Goal: Find contact information: Find contact information

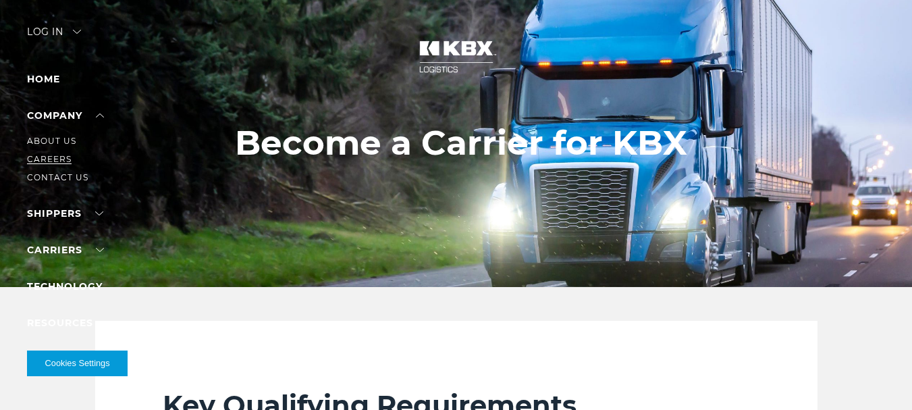
click at [54, 159] on link "Careers" at bounding box center [49, 159] width 45 height 10
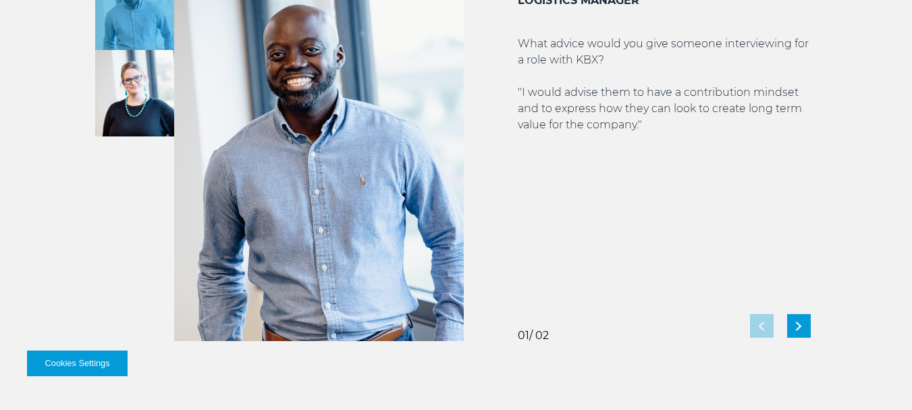
scroll to position [2564, 0]
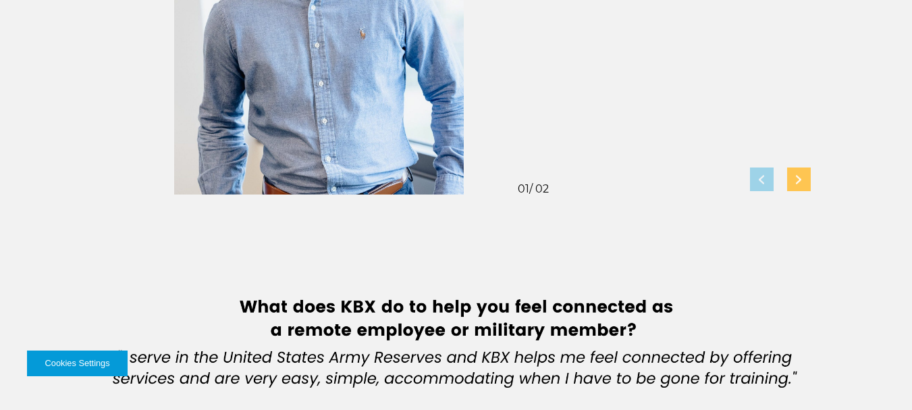
click at [809, 179] on div "Next slide" at bounding box center [799, 179] width 24 height 24
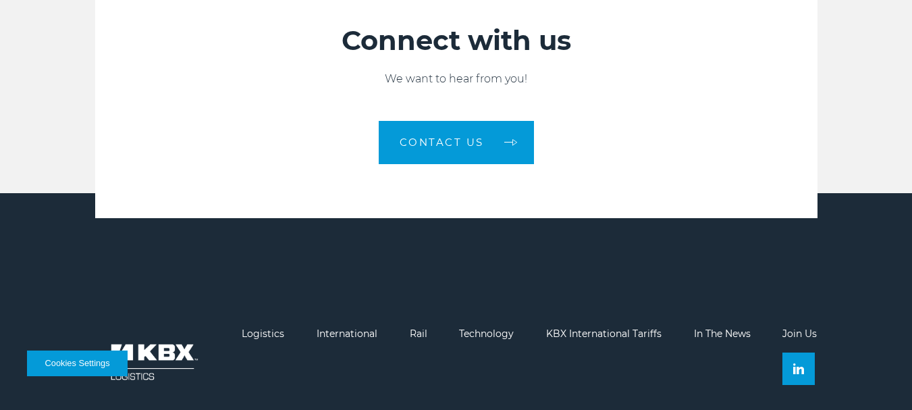
scroll to position [3643, 0]
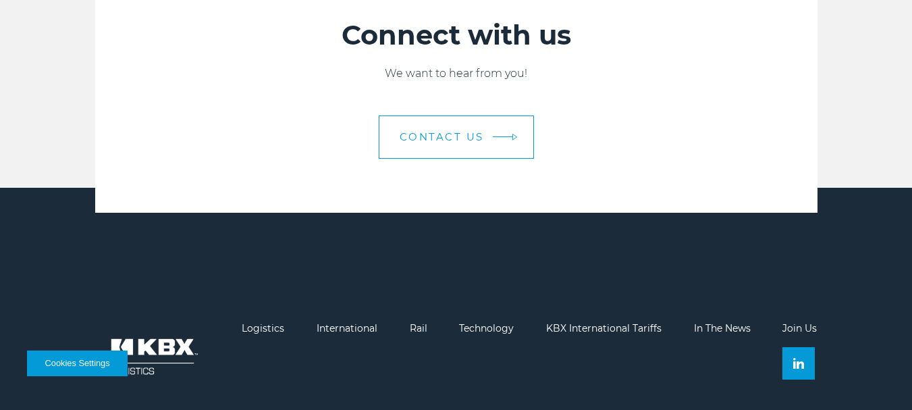
click at [451, 130] on link "Contact Us" at bounding box center [456, 136] width 155 height 43
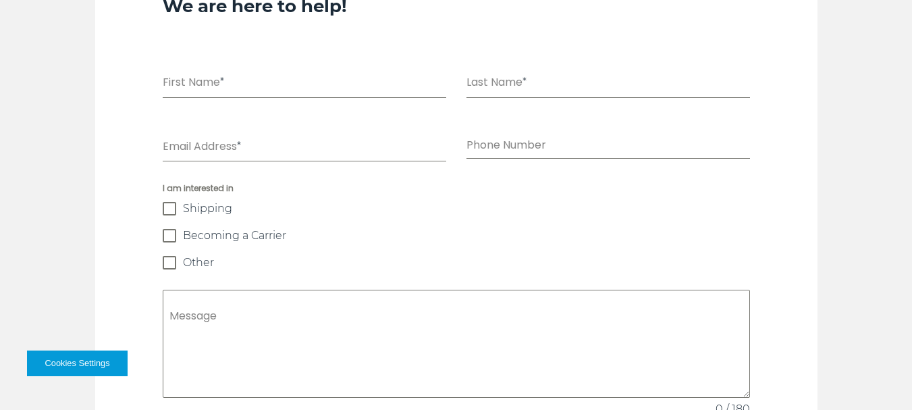
scroll to position [945, 0]
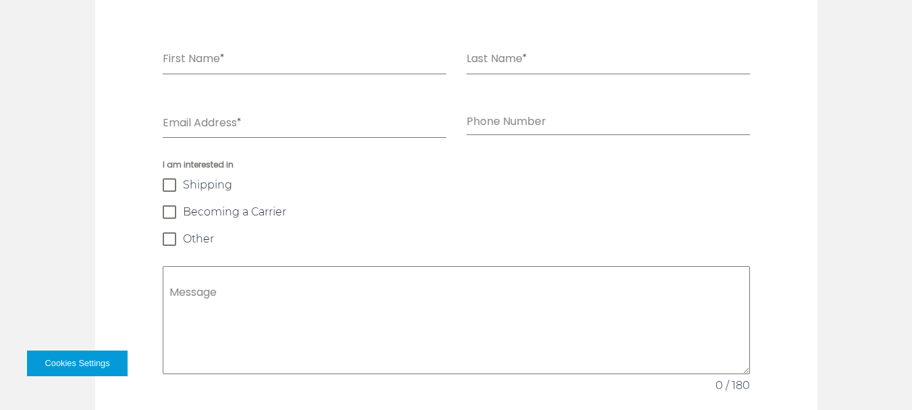
click at [168, 205] on span at bounding box center [169, 211] width 13 height 13
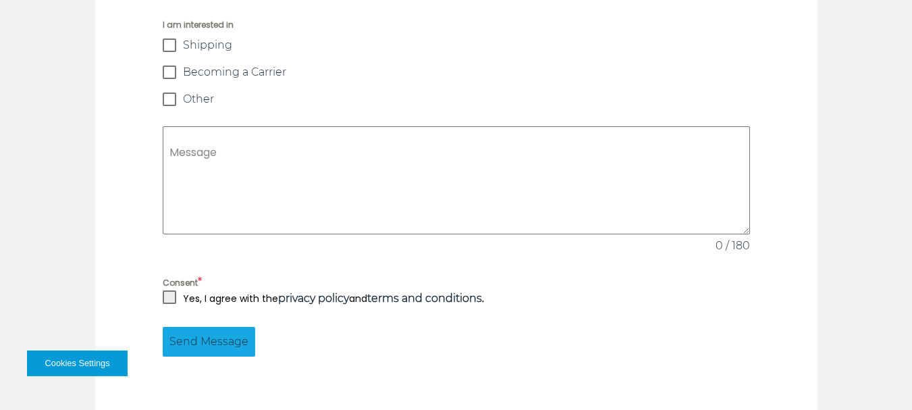
scroll to position [1147, 0]
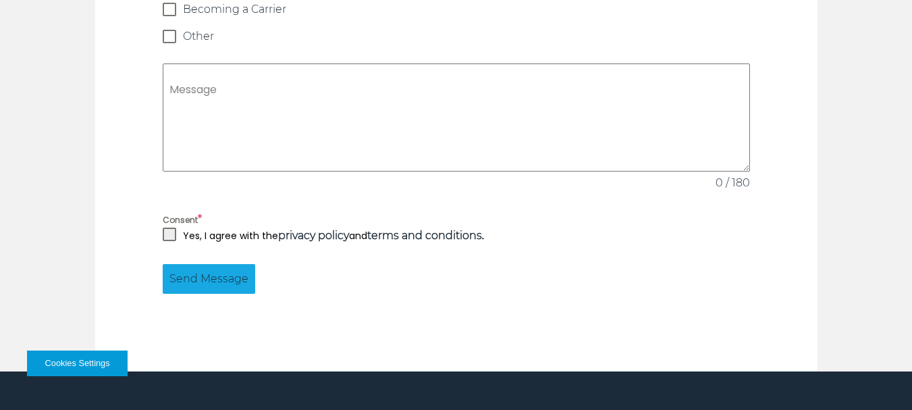
click at [173, 227] on span at bounding box center [169, 233] width 13 height 13
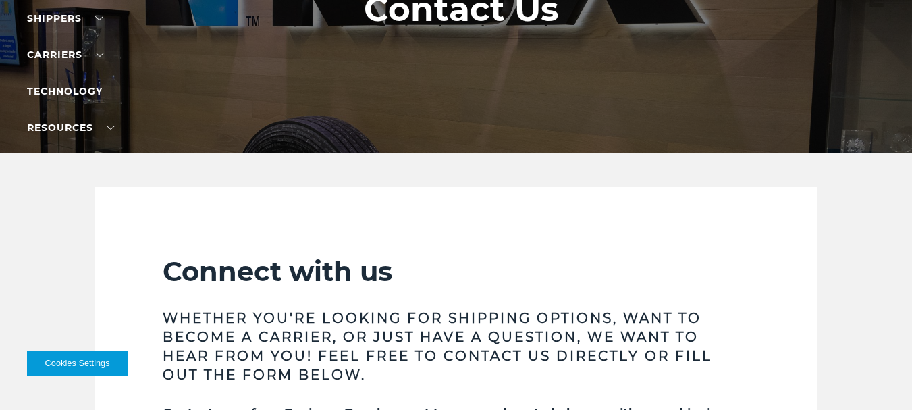
scroll to position [135, 0]
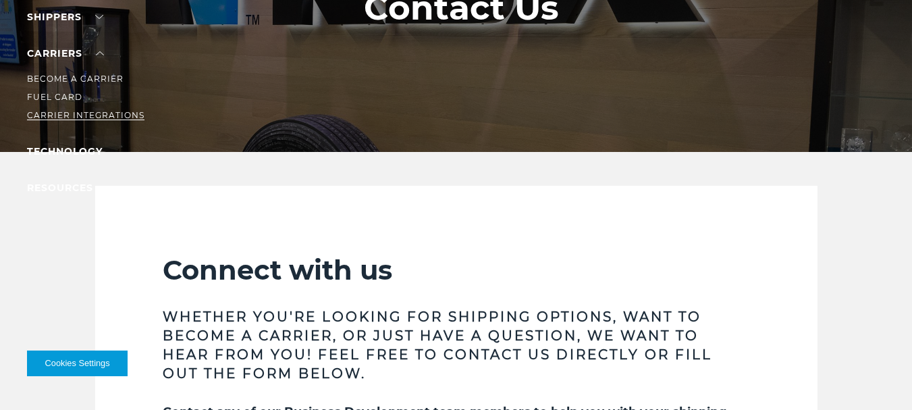
click at [107, 115] on link "Carrier Integrations" at bounding box center [85, 115] width 117 height 10
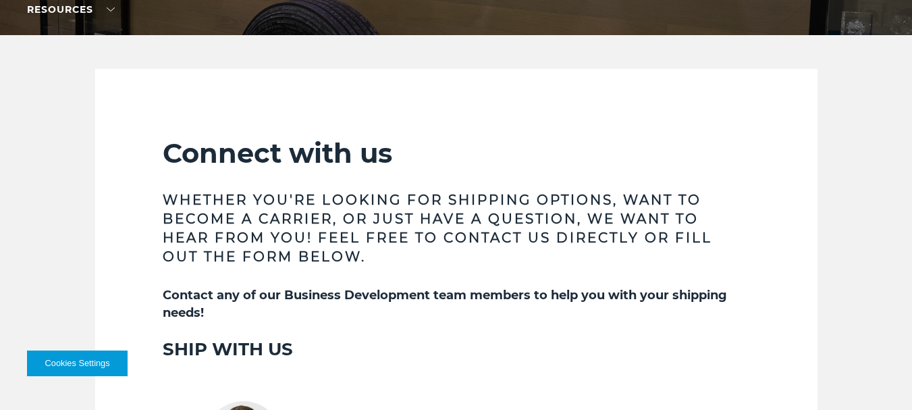
scroll to position [270, 0]
